Goal: Task Accomplishment & Management: Manage account settings

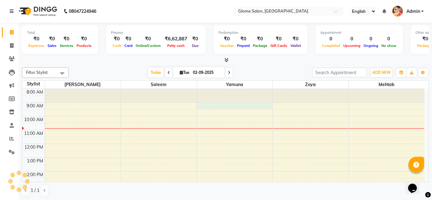
click at [258, 104] on div "8:00 AM 9:00 AM 10:00 AM 11:00 AM 12:00 PM 1:00 PM 2:00 PM 3:00 PM 4:00 PM 5:00…" at bounding box center [223, 178] width 402 height 178
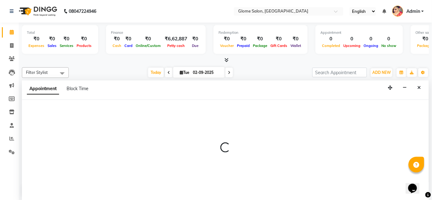
select select "34178"
select select "540"
select select "tentative"
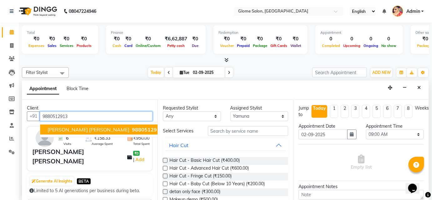
click at [132, 130] on span "9880512913" at bounding box center [147, 129] width 31 height 6
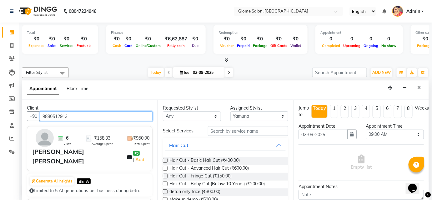
type input "9880512913"
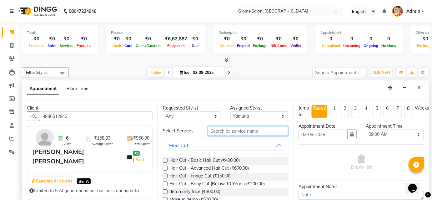
click at [232, 129] on input "text" at bounding box center [248, 131] width 80 height 10
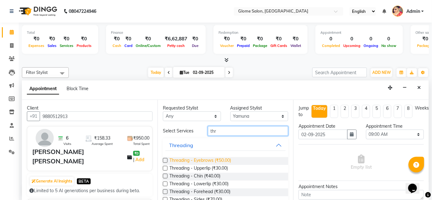
type input "thr"
click at [221, 157] on span "Threading - Eyebrows (₹50.00)" at bounding box center [200, 161] width 62 height 8
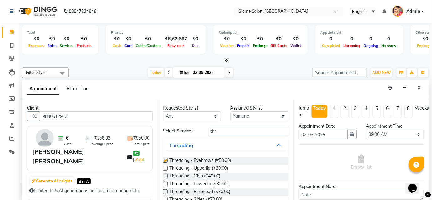
checkbox input "false"
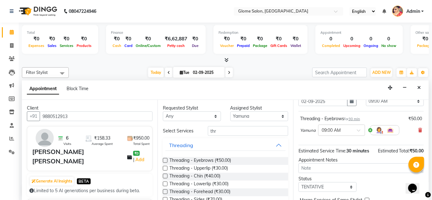
scroll to position [63, 0]
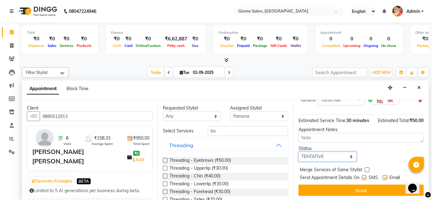
click at [317, 158] on select "Select TENTATIVE CONFIRM CHECK-IN UPCOMING" at bounding box center [327, 156] width 58 height 10
select select "confirm booking"
click at [298, 151] on select "Select TENTATIVE CONFIRM CHECK-IN UPCOMING" at bounding box center [327, 156] width 58 height 10
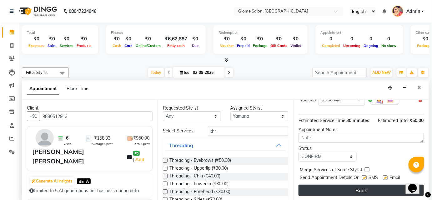
click at [315, 186] on button "Book" at bounding box center [360, 189] width 125 height 11
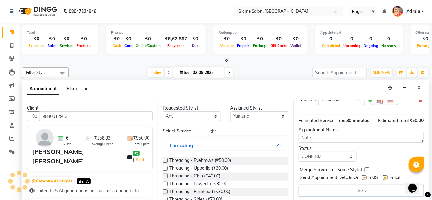
scroll to position [0, 0]
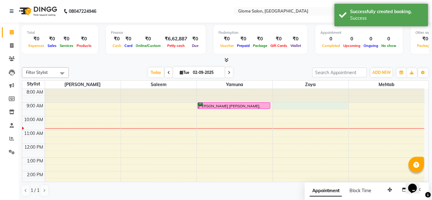
click at [316, 105] on div "8:00 AM 9:00 AM 10:00 AM 11:00 AM 12:00 PM 1:00 PM 2:00 PM 3:00 PM 4:00 PM 5:00…" at bounding box center [223, 178] width 402 height 178
select select "63052"
select select "540"
select select "tentative"
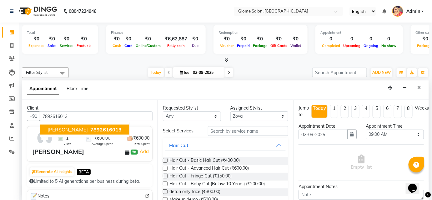
click at [91, 128] on span "7892616013" at bounding box center [105, 129] width 31 height 6
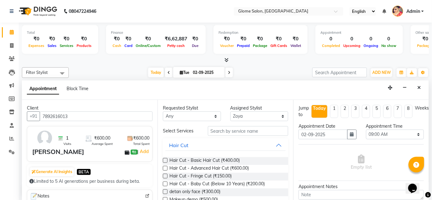
type input "7892616013"
click at [235, 132] on input "text" at bounding box center [248, 131] width 80 height 10
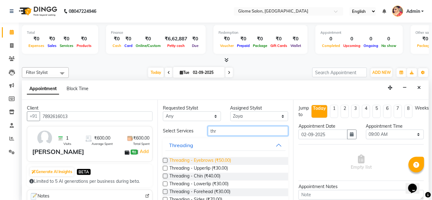
type input "thr"
click at [218, 158] on span "Threading - Eyebrows (₹50.00)" at bounding box center [200, 161] width 62 height 8
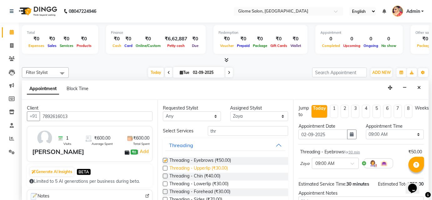
checkbox input "false"
click at [217, 169] on span "Threading - Upperlip (₹30.00)" at bounding box center [198, 169] width 58 height 8
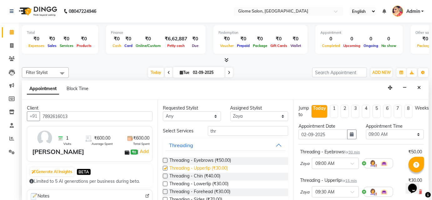
checkbox input "false"
drag, startPoint x: 216, startPoint y: 174, endPoint x: 385, endPoint y: 135, distance: 172.7
click at [217, 174] on span "Threading - Chin (₹40.00)" at bounding box center [194, 176] width 51 height 8
checkbox input "false"
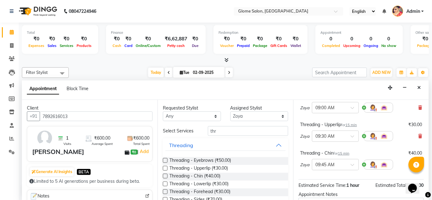
scroll to position [120, 0]
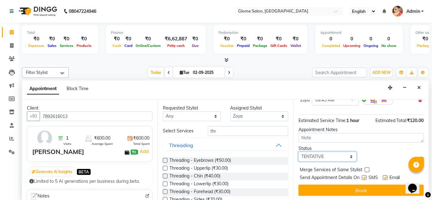
drag, startPoint x: 335, startPoint y: 151, endPoint x: 335, endPoint y: 155, distance: 3.7
click at [335, 153] on select "Select TENTATIVE CONFIRM CHECK-IN UPCOMING" at bounding box center [327, 156] width 58 height 10
select select "confirm booking"
click at [298, 151] on select "Select TENTATIVE CONFIRM CHECK-IN UPCOMING" at bounding box center [327, 156] width 58 height 10
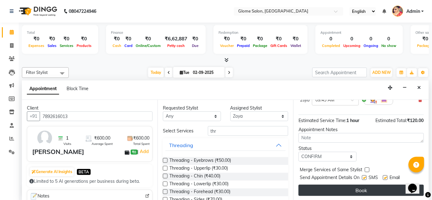
click at [331, 187] on button "Book" at bounding box center [360, 189] width 125 height 11
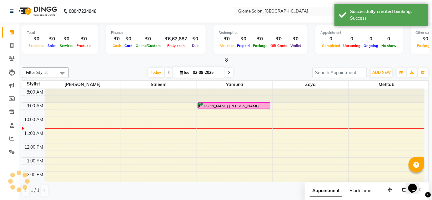
scroll to position [0, 0]
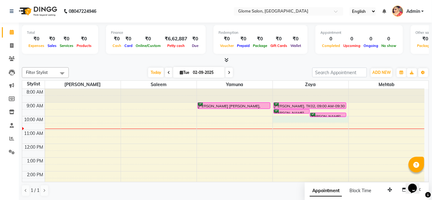
click at [286, 119] on div "8:00 AM 9:00 AM 10:00 AM 11:00 AM 12:00 PM 1:00 PM 2:00 PM 3:00 PM 4:00 PM 5:00…" at bounding box center [223, 178] width 402 height 178
select select "63052"
select select "600"
select select "tentative"
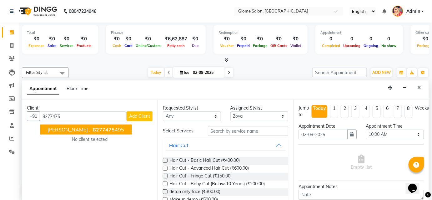
click at [93, 128] on span "8277475" at bounding box center [104, 129] width 22 height 6
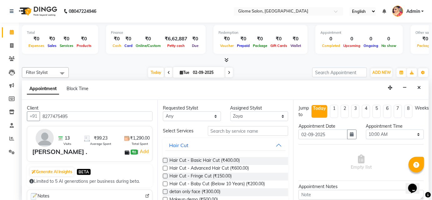
type input "8277475495"
click at [218, 132] on input "text" at bounding box center [248, 131] width 80 height 10
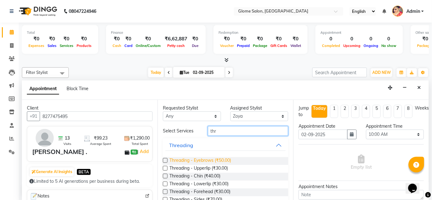
type input "thr"
click at [213, 161] on span "Threading - Eyebrows (₹50.00)" at bounding box center [200, 161] width 62 height 8
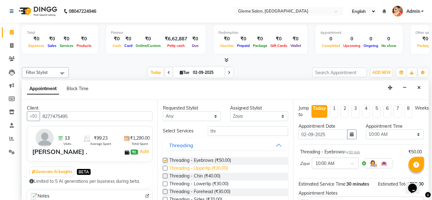
checkbox input "false"
click at [213, 165] on span "Threading - Upperlip (₹30.00)" at bounding box center [198, 169] width 58 height 8
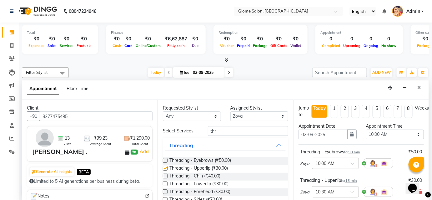
checkbox input "false"
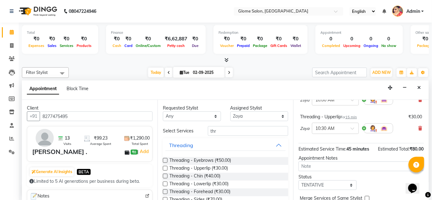
scroll to position [85, 0]
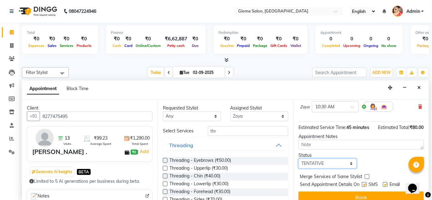
click at [339, 161] on select "Select TENTATIVE CONFIRM CHECK-IN UPCOMING" at bounding box center [327, 163] width 58 height 10
select select "confirm booking"
click at [298, 158] on select "Select TENTATIVE CONFIRM CHECK-IN UPCOMING" at bounding box center [327, 163] width 58 height 10
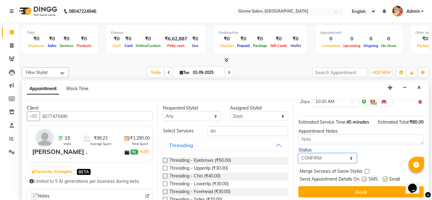
scroll to position [92, 0]
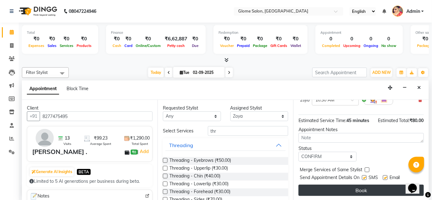
click at [333, 186] on button "Book" at bounding box center [360, 189] width 125 height 11
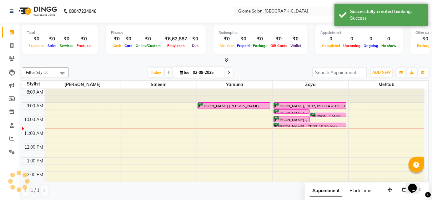
scroll to position [0, 0]
click at [387, 103] on div "8:00 AM 9:00 AM 10:00 AM 11:00 AM 12:00 PM 1:00 PM 2:00 PM 3:00 PM 4:00 PM 5:00…" at bounding box center [223, 178] width 402 height 178
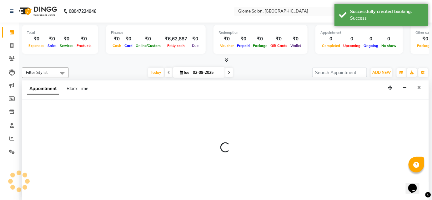
select select "87909"
select select "540"
select select "tentative"
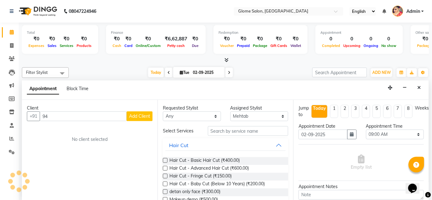
type input "9"
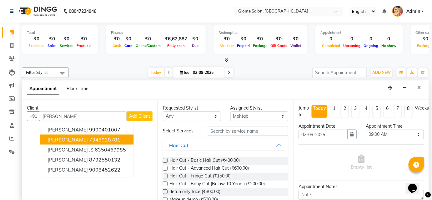
click at [109, 135] on button "[PERSON_NAME] 7348928781" at bounding box center [86, 139] width 93 height 10
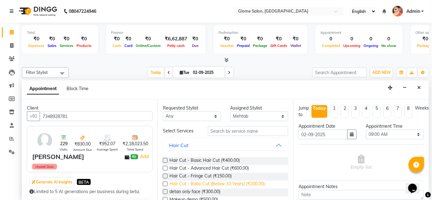
type input "7348928781"
click at [241, 184] on span "Hair Cut - Baby Cut (Below 10 Years) (₹200.00)" at bounding box center [216, 184] width 95 height 8
checkbox input "false"
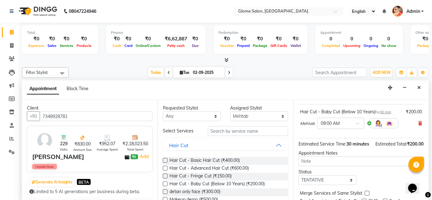
scroll to position [70, 0]
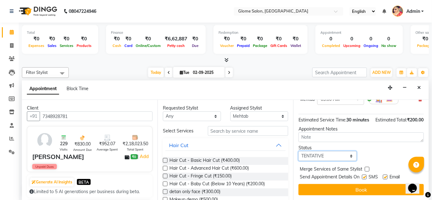
click at [333, 157] on select "Select TENTATIVE CONFIRM CHECK-IN UPCOMING" at bounding box center [327, 156] width 58 height 10
select select "confirm booking"
click at [298, 151] on select "Select TENTATIVE CONFIRM CHECK-IN UPCOMING" at bounding box center [327, 156] width 58 height 10
drag, startPoint x: 324, startPoint y: 189, endPoint x: 323, endPoint y: 186, distance: 3.6
click at [324, 189] on button "Book" at bounding box center [360, 189] width 125 height 11
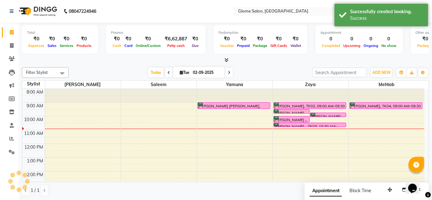
scroll to position [0, 0]
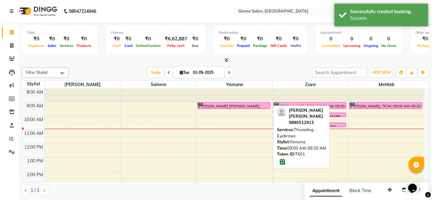
click at [245, 105] on div "[PERSON_NAME] [PERSON_NAME], TK01, 09:00 AM-09:30 AM, Threading - Eyebrows" at bounding box center [234, 105] width 72 height 6
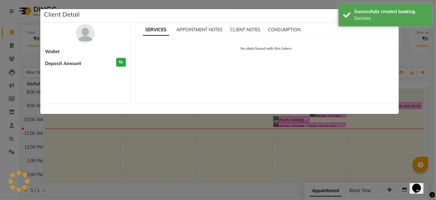
select select "6"
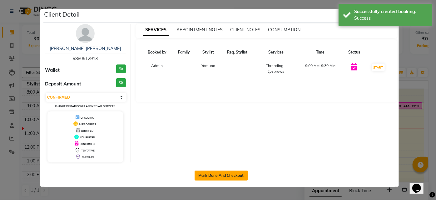
drag, startPoint x: 223, startPoint y: 173, endPoint x: 315, endPoint y: 153, distance: 94.6
click at [224, 173] on button "Mark Done And Checkout" at bounding box center [221, 175] width 53 height 10
select select "5199"
select select "service"
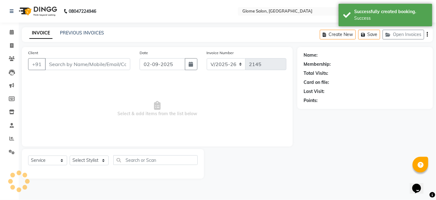
type input "9880512913"
select select "34178"
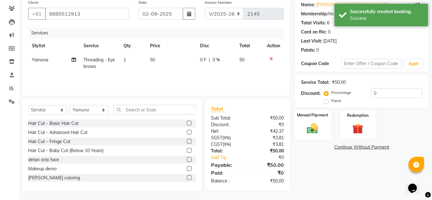
click at [319, 135] on div "Manual Payment" at bounding box center [312, 124] width 37 height 30
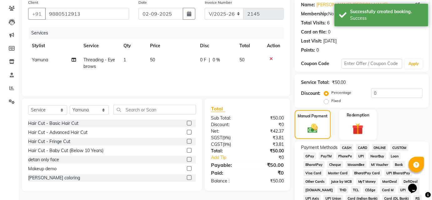
scroll to position [79, 0]
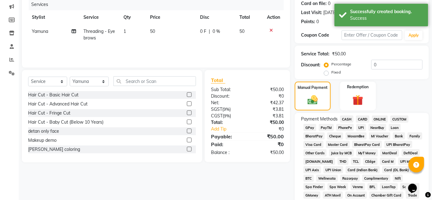
click at [360, 126] on span "UPI" at bounding box center [361, 127] width 10 height 7
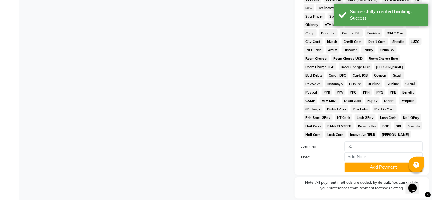
scroll to position [270, 0]
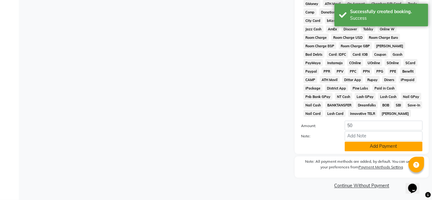
click at [364, 143] on button "Add Payment" at bounding box center [383, 146] width 78 height 10
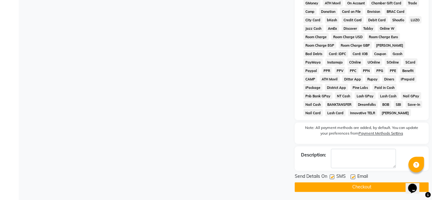
click at [347, 186] on button "Checkout" at bounding box center [362, 187] width 134 height 10
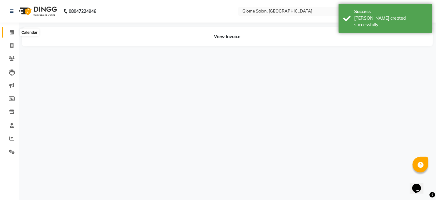
click at [13, 32] on icon at bounding box center [12, 32] width 4 height 5
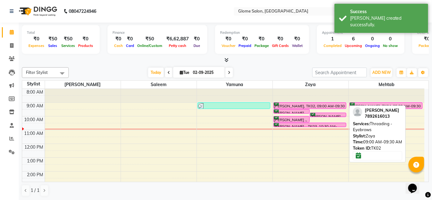
click at [295, 103] on div "[PERSON_NAME], TK02, 09:00 AM-09:30 AM, Threading - Eyebrows" at bounding box center [310, 105] width 72 height 6
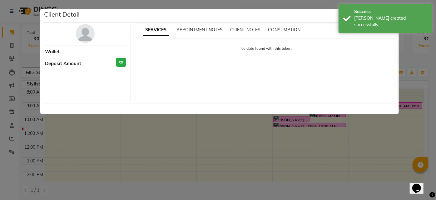
select select "6"
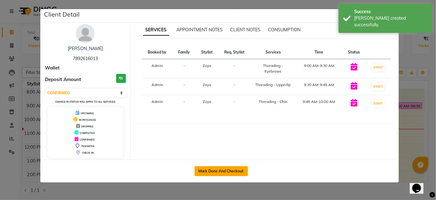
click at [208, 166] on button "Mark Done And Checkout" at bounding box center [221, 171] width 53 height 10
select select "5199"
select select "service"
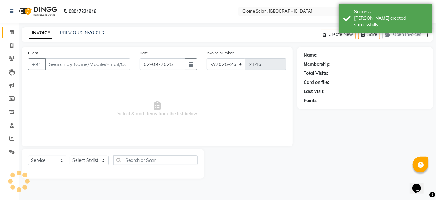
type input "7892616013"
select select "63052"
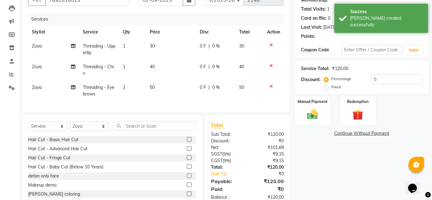
scroll to position [85, 0]
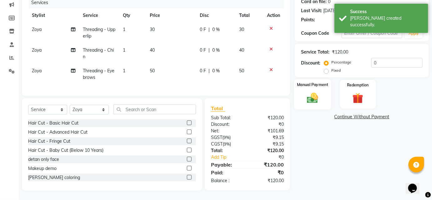
click at [320, 84] on div "Manual Payment" at bounding box center [312, 94] width 37 height 30
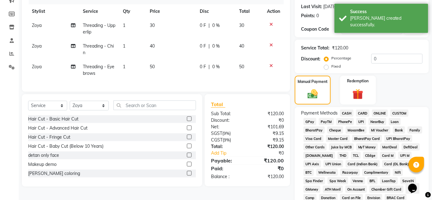
click at [362, 121] on span "UPI" at bounding box center [361, 121] width 10 height 7
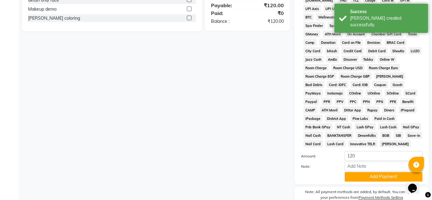
scroll to position [270, 0]
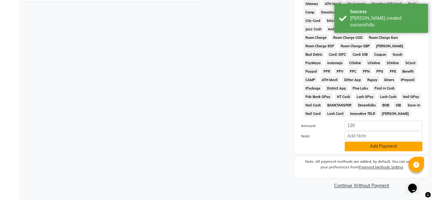
click at [367, 144] on button "Add Payment" at bounding box center [383, 146] width 78 height 10
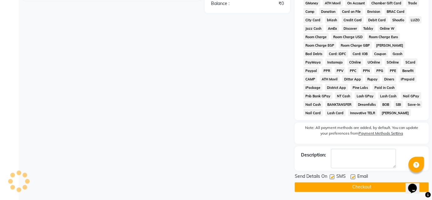
drag, startPoint x: 348, startPoint y: 192, endPoint x: 359, endPoint y: 173, distance: 21.4
click at [348, 191] on button "Checkout" at bounding box center [362, 187] width 134 height 10
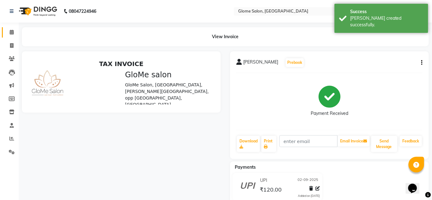
click at [8, 27] on link "Calendar" at bounding box center [9, 32] width 15 height 10
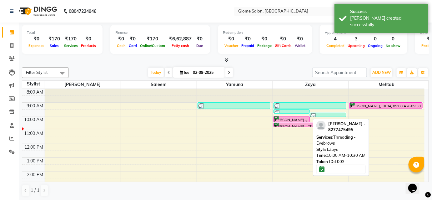
click at [289, 121] on div at bounding box center [292, 122] width 36 height 2
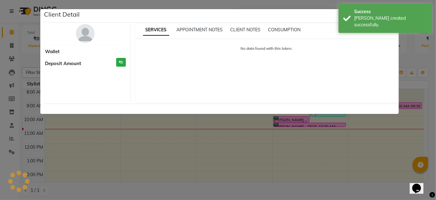
select select "6"
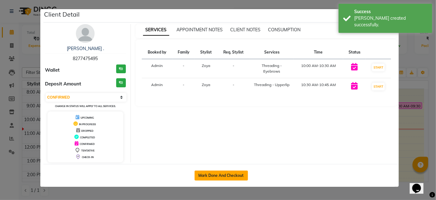
click at [221, 176] on button "Mark Done And Checkout" at bounding box center [221, 175] width 53 height 10
select select "5199"
select select "service"
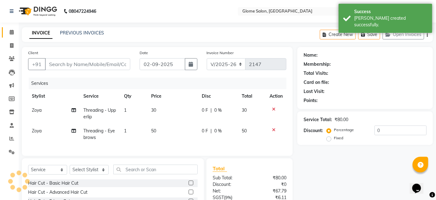
type input "8277475495"
select select "63052"
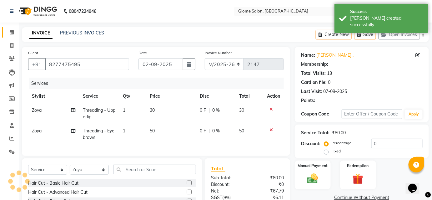
select select "1: Object"
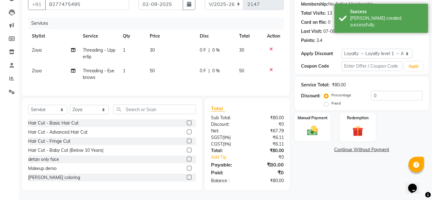
scroll to position [64, 0]
drag, startPoint x: 310, startPoint y: 130, endPoint x: 324, endPoint y: 125, distance: 15.4
click at [310, 130] on img at bounding box center [312, 130] width 18 height 13
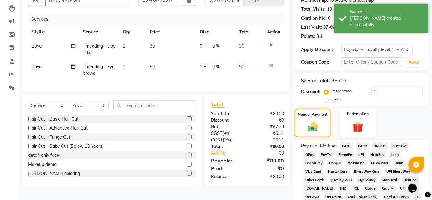
scroll to position [177, 0]
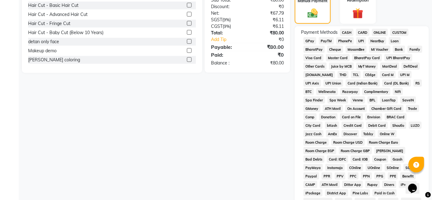
click at [360, 44] on span "UPI" at bounding box center [361, 40] width 10 height 7
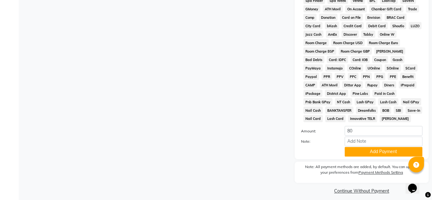
scroll to position [283, 0]
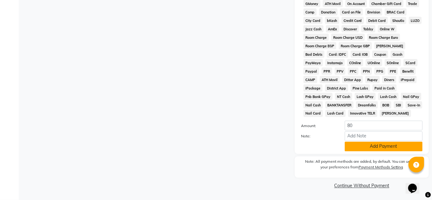
click at [351, 144] on button "Add Payment" at bounding box center [383, 146] width 78 height 10
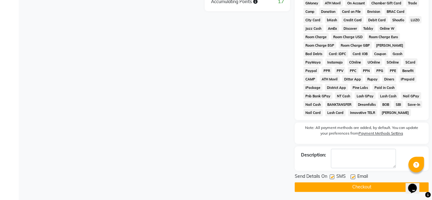
drag, startPoint x: 343, startPoint y: 186, endPoint x: 346, endPoint y: 180, distance: 7.4
click at [342, 186] on button "Checkout" at bounding box center [362, 187] width 134 height 10
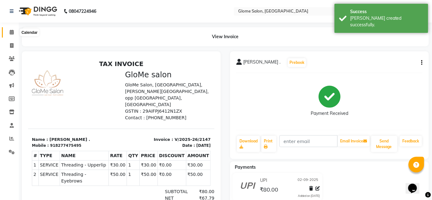
click at [10, 29] on span at bounding box center [11, 32] width 11 height 7
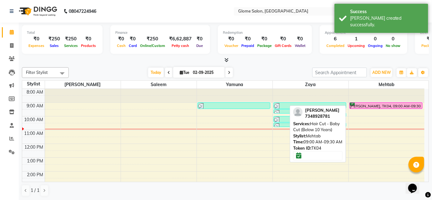
click at [353, 103] on div "[PERSON_NAME], TK04, 09:00 AM-09:30 AM, Hair Cut - Baby Cut (Below 10 Years)" at bounding box center [385, 105] width 72 height 6
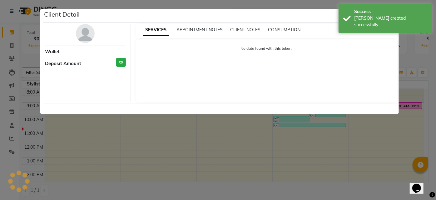
select select "6"
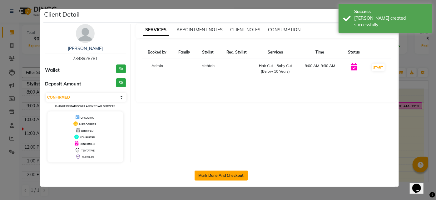
click at [245, 170] on button "Mark Done And Checkout" at bounding box center [221, 175] width 53 height 10
select select "service"
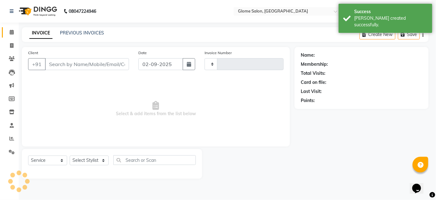
type input "2148"
select select "5199"
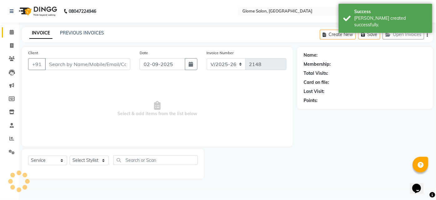
type input "7348928781"
select select "87909"
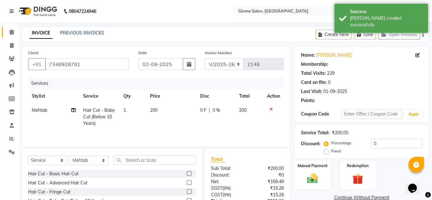
select select "1: Object"
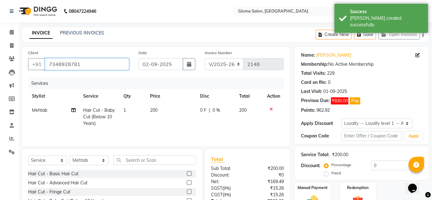
click at [105, 63] on input "7348928781" at bounding box center [87, 64] width 84 height 12
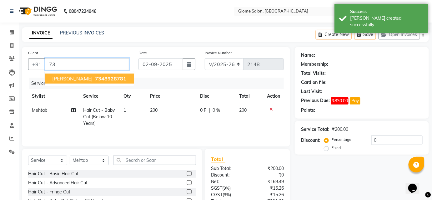
type input "7"
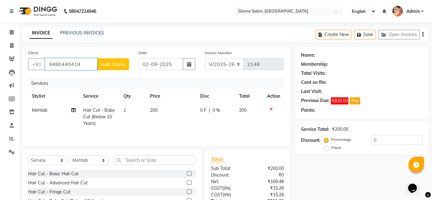
type input "9480440419"
click at [119, 64] on span "Add Client" at bounding box center [113, 64] width 25 height 6
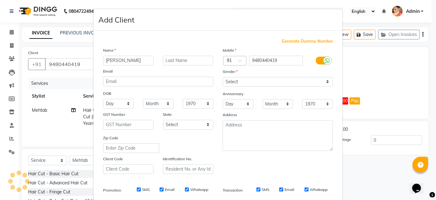
type input "[PERSON_NAME]"
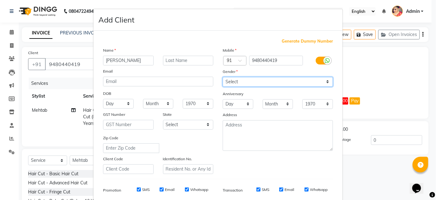
click at [230, 81] on select "Select [DEMOGRAPHIC_DATA] [DEMOGRAPHIC_DATA] Other Prefer Not To Say" at bounding box center [278, 82] width 110 height 10
select select "[DEMOGRAPHIC_DATA]"
click at [223, 77] on select "Select [DEMOGRAPHIC_DATA] [DEMOGRAPHIC_DATA] Other Prefer Not To Say" at bounding box center [278, 82] width 110 height 10
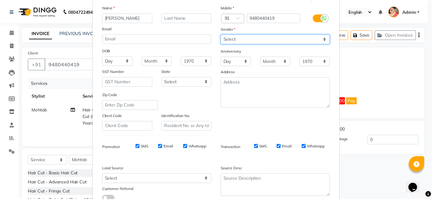
scroll to position [88, 0]
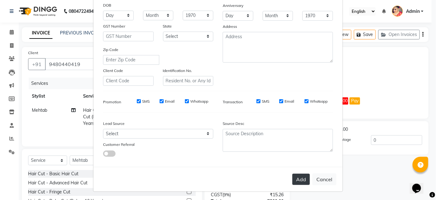
click at [296, 174] on button "Add" at bounding box center [300, 178] width 17 height 11
click at [296, 174] on div "Add Cancel" at bounding box center [217, 178] width 249 height 25
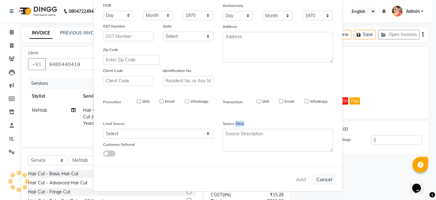
select select
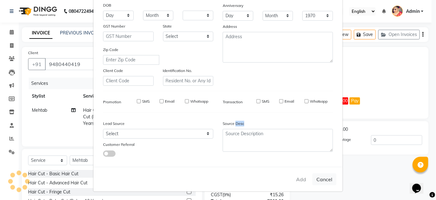
select select
checkbox input "false"
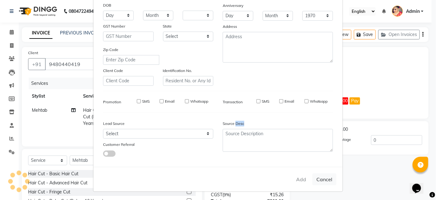
checkbox input "false"
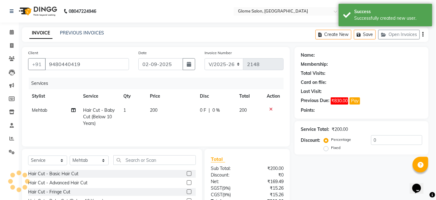
select select "1: Object"
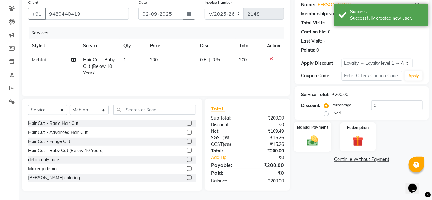
click at [318, 132] on div "Manual Payment" at bounding box center [312, 136] width 37 height 30
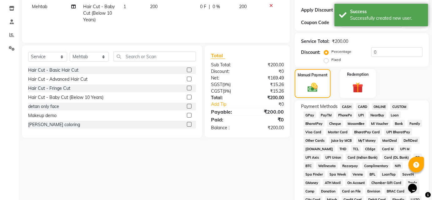
scroll to position [107, 0]
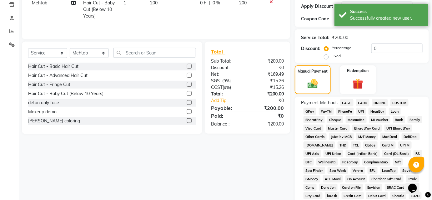
click at [360, 111] on span "UPI" at bounding box center [361, 110] width 10 height 7
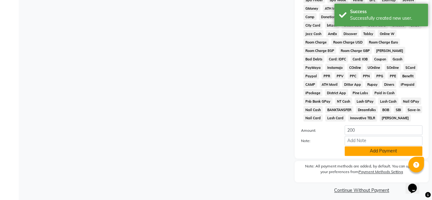
scroll to position [283, 0]
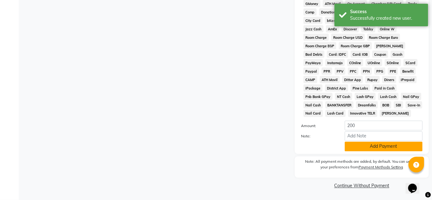
click at [357, 149] on button "Add Payment" at bounding box center [383, 146] width 78 height 10
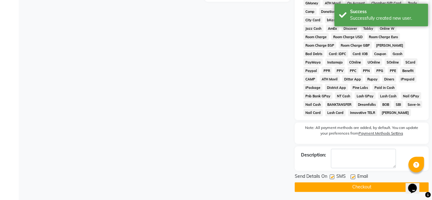
click at [351, 183] on button "Checkout" at bounding box center [362, 187] width 134 height 10
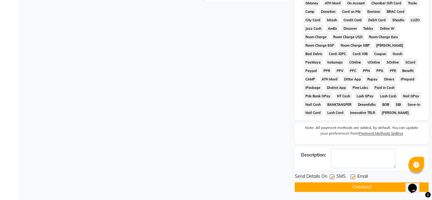
click at [326, 186] on button "Checkout" at bounding box center [362, 187] width 134 height 10
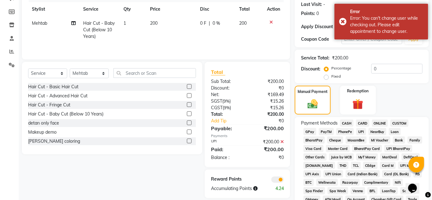
scroll to position [84, 0]
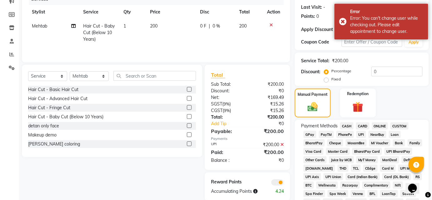
click at [360, 134] on span "UPI" at bounding box center [361, 134] width 10 height 7
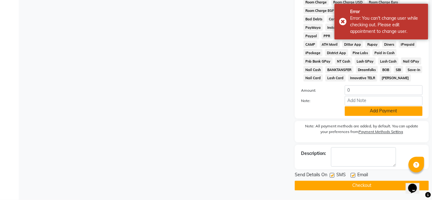
click at [360, 113] on button "Add Payment" at bounding box center [383, 111] width 78 height 10
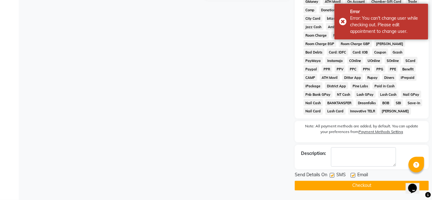
scroll to position [285, 0]
click at [366, 187] on button "Checkout" at bounding box center [362, 186] width 134 height 10
click at [366, 186] on button "Checkout" at bounding box center [362, 186] width 134 height 10
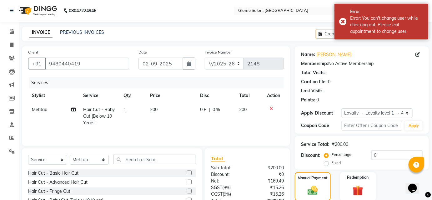
scroll to position [0, 0]
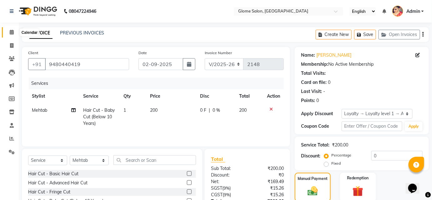
click at [11, 31] on icon at bounding box center [12, 32] width 4 height 5
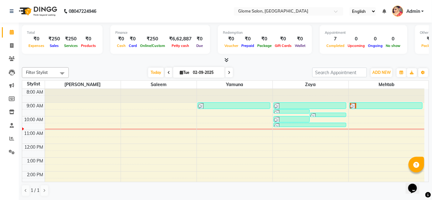
click at [374, 108] on div "8:00 AM 9:00 AM 10:00 AM 11:00 AM 12:00 PM 1:00 PM 2:00 PM 3:00 PM 4:00 PM 5:00…" at bounding box center [223, 178] width 402 height 178
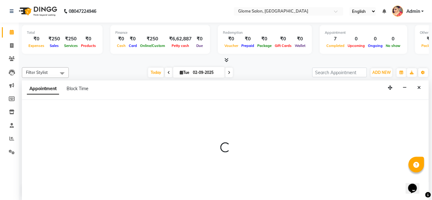
select select "87909"
select select "540"
select select "tentative"
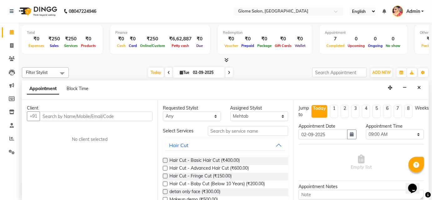
drag, startPoint x: 418, startPoint y: 87, endPoint x: 401, endPoint y: 97, distance: 19.4
click at [417, 87] on icon "Close" at bounding box center [418, 87] width 3 height 4
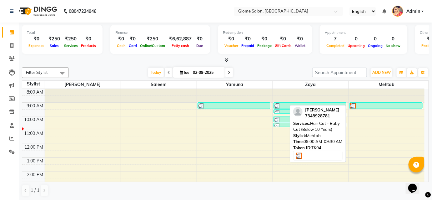
click at [381, 105] on div at bounding box center [386, 106] width 72 height 6
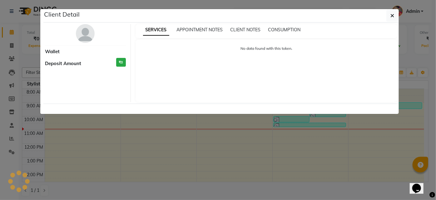
select select "3"
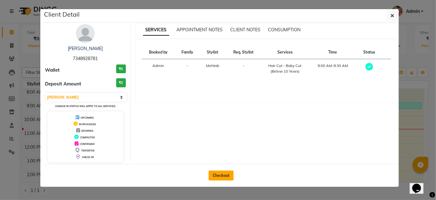
click at [216, 173] on button "Checkout" at bounding box center [221, 175] width 25 height 10
select select "5199"
select select "service"
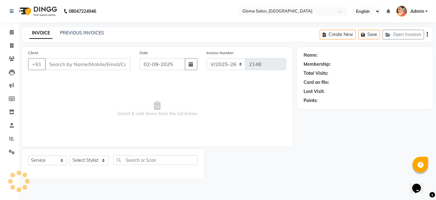
type input "7348928781"
select select "87909"
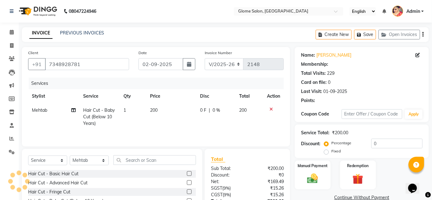
select select "1: Object"
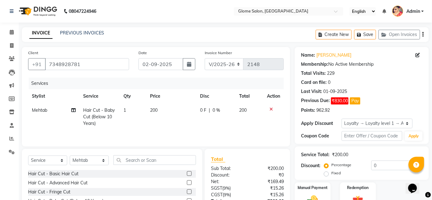
scroll to position [50, 0]
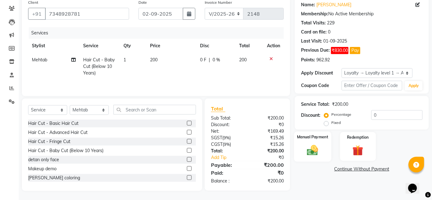
click at [313, 142] on div "Manual Payment" at bounding box center [312, 146] width 37 height 30
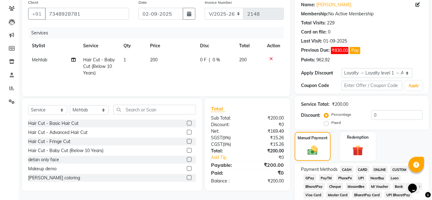
click at [362, 177] on span "UPI" at bounding box center [361, 177] width 10 height 7
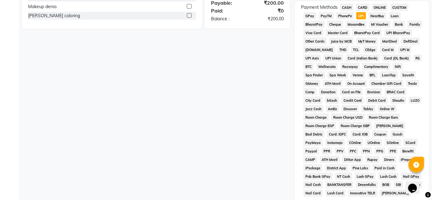
scroll to position [292, 0]
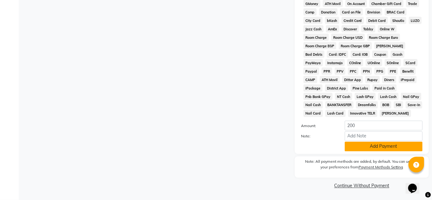
click at [373, 150] on button "Add Payment" at bounding box center [383, 146] width 78 height 10
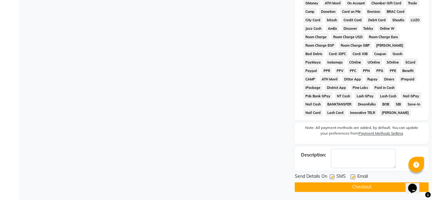
drag, startPoint x: 352, startPoint y: 190, endPoint x: 369, endPoint y: 178, distance: 20.4
click at [356, 185] on button "Checkout" at bounding box center [362, 187] width 134 height 10
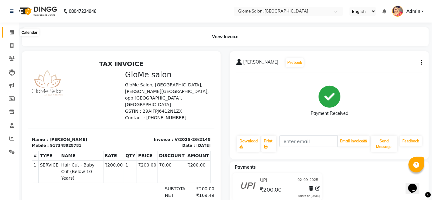
click at [10, 36] on span at bounding box center [11, 32] width 11 height 7
